Goal: Task Accomplishment & Management: Manage account settings

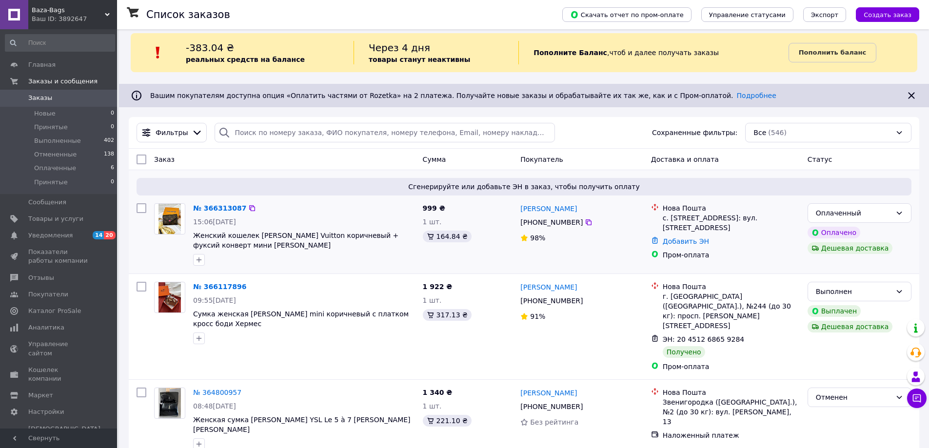
scroll to position [49, 0]
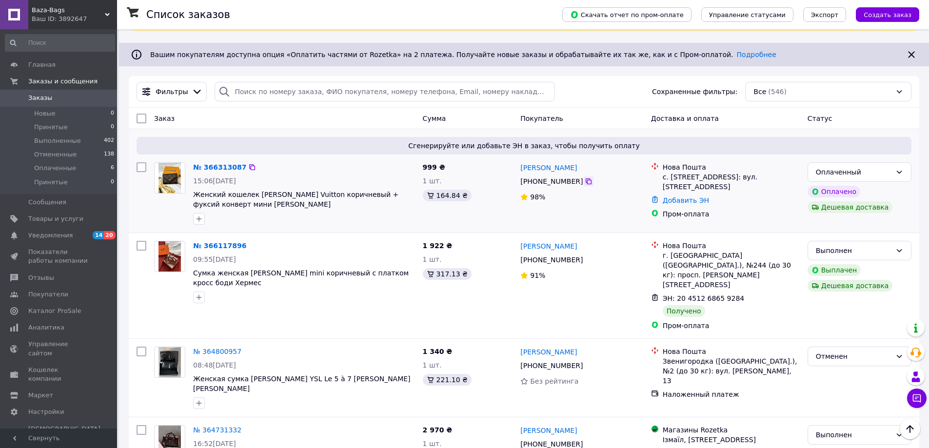
click at [585, 182] on icon at bounding box center [589, 181] width 8 height 8
click at [687, 201] on link "Добавить ЭН" at bounding box center [686, 200] width 46 height 8
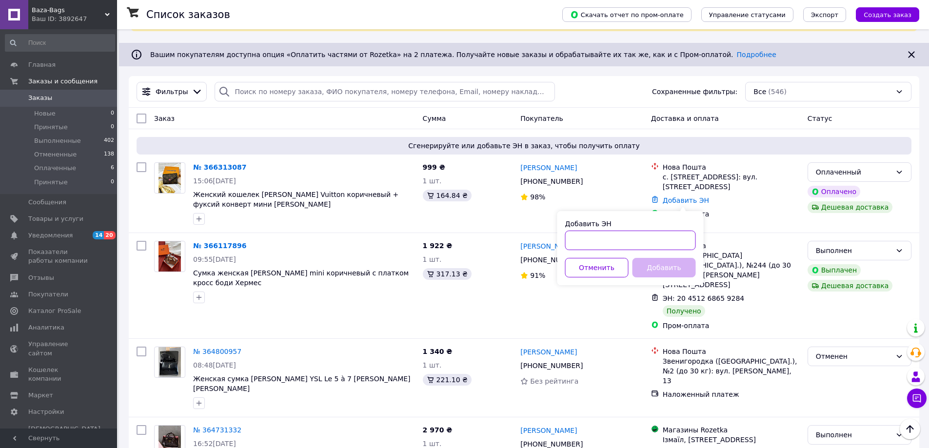
click at [645, 239] on input "Добавить ЭН" at bounding box center [630, 241] width 131 height 20
paste input "20451269189210"
type input "20451269189210"
click at [657, 265] on button "Добавить" at bounding box center [663, 268] width 63 height 20
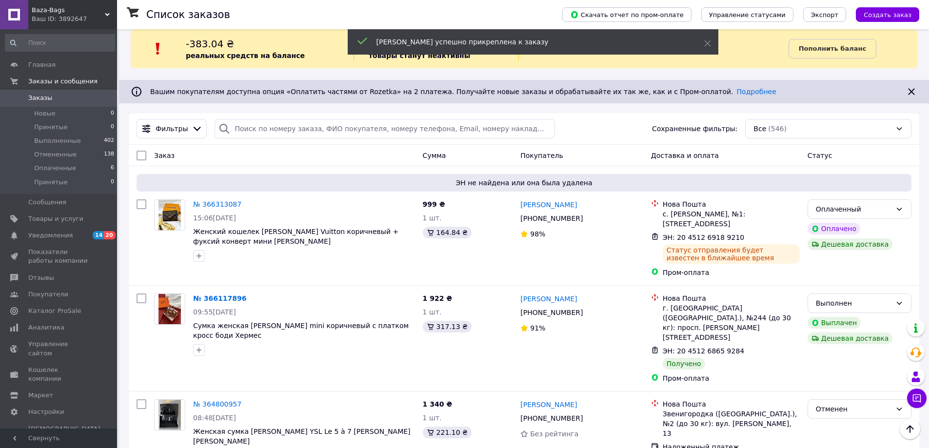
scroll to position [0, 0]
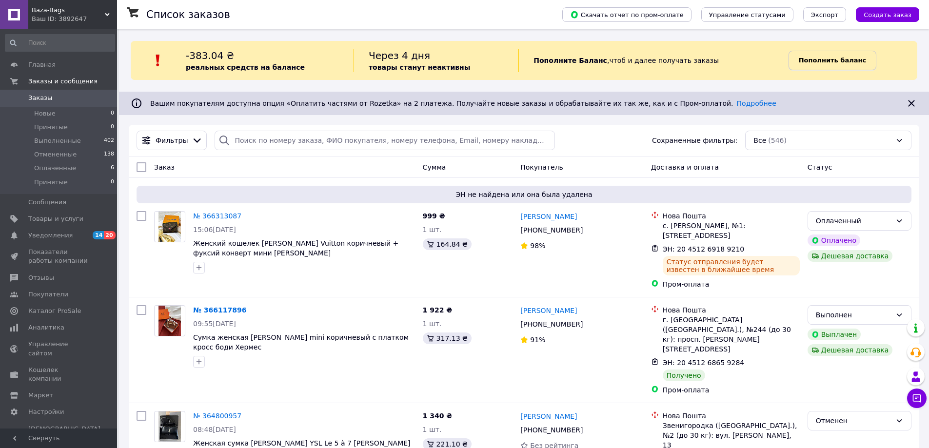
click at [840, 61] on b "Пополнить баланс" at bounding box center [832, 60] width 67 height 7
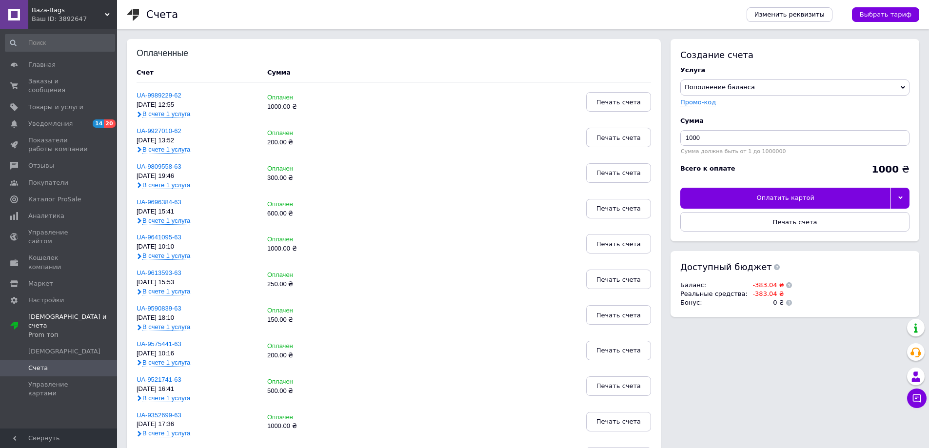
click at [899, 199] on icon at bounding box center [900, 198] width 4 height 4
click at [900, 198] on icon at bounding box center [900, 197] width 4 height 3
click at [751, 225] on li "Другие способы оплаты" at bounding box center [795, 220] width 228 height 19
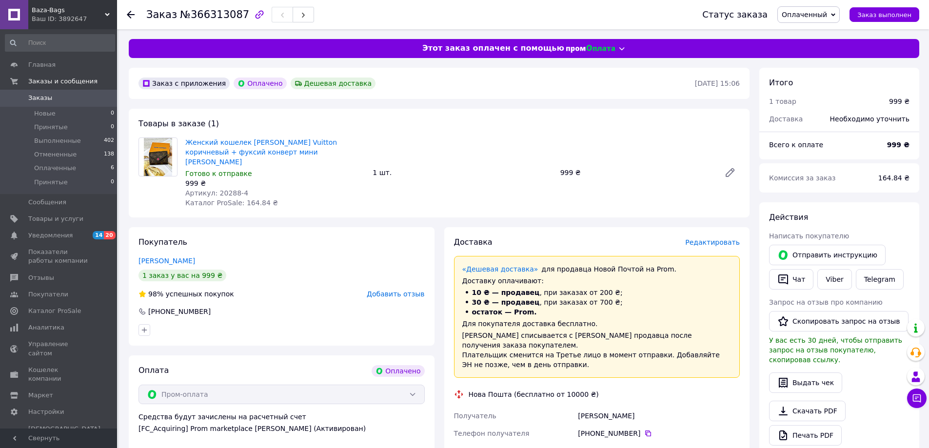
click at [155, 161] on img at bounding box center [158, 157] width 29 height 38
